Goal: Navigation & Orientation: Find specific page/section

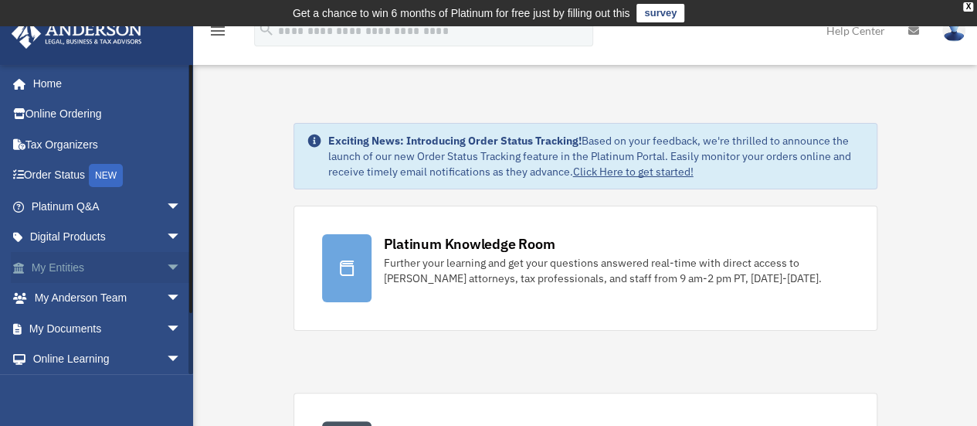
click at [166, 268] on span "arrow_drop_down" at bounding box center [181, 268] width 31 height 32
click at [78, 301] on link "Overview" at bounding box center [113, 298] width 183 height 31
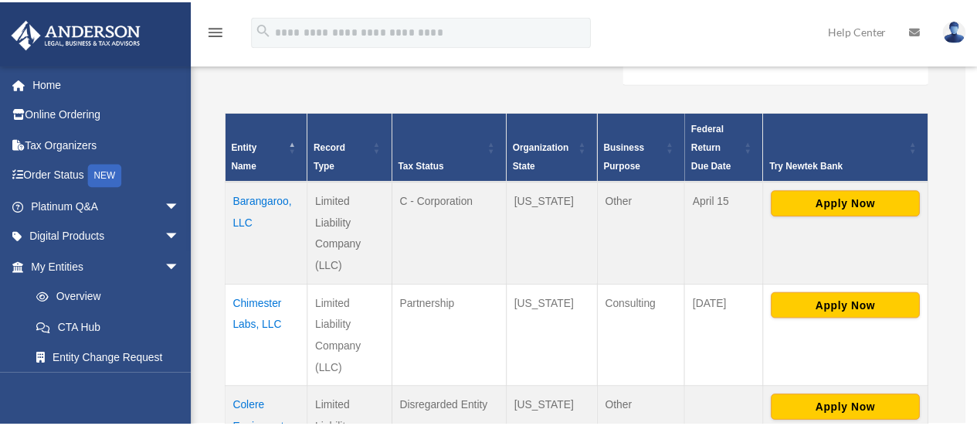
scroll to position [316, 0]
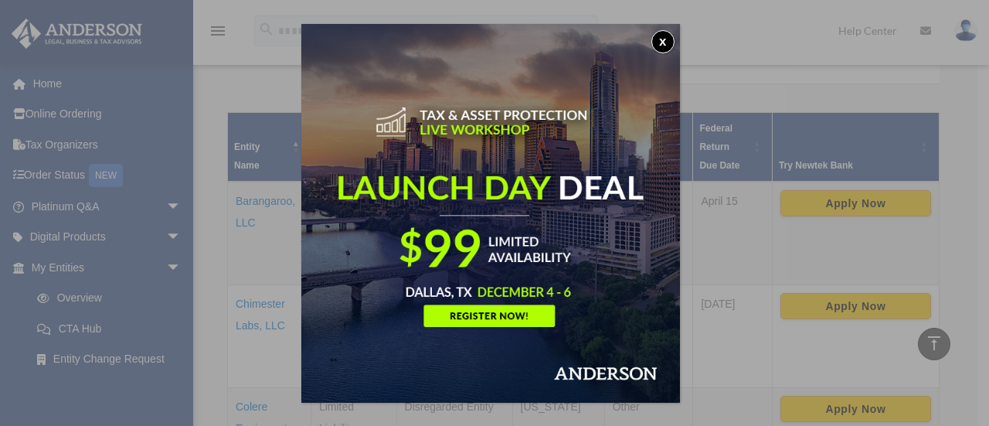
click at [657, 48] on button "x" at bounding box center [662, 41] width 23 height 23
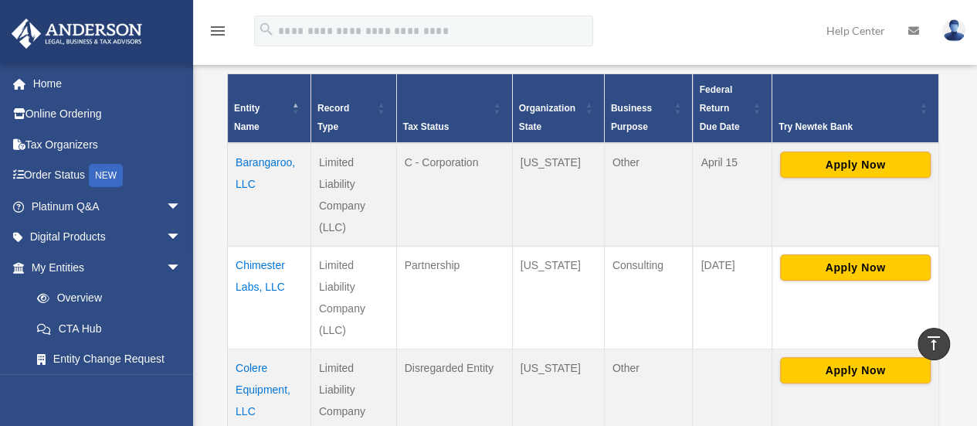
scroll to position [354, 0]
